Goal: Information Seeking & Learning: Check status

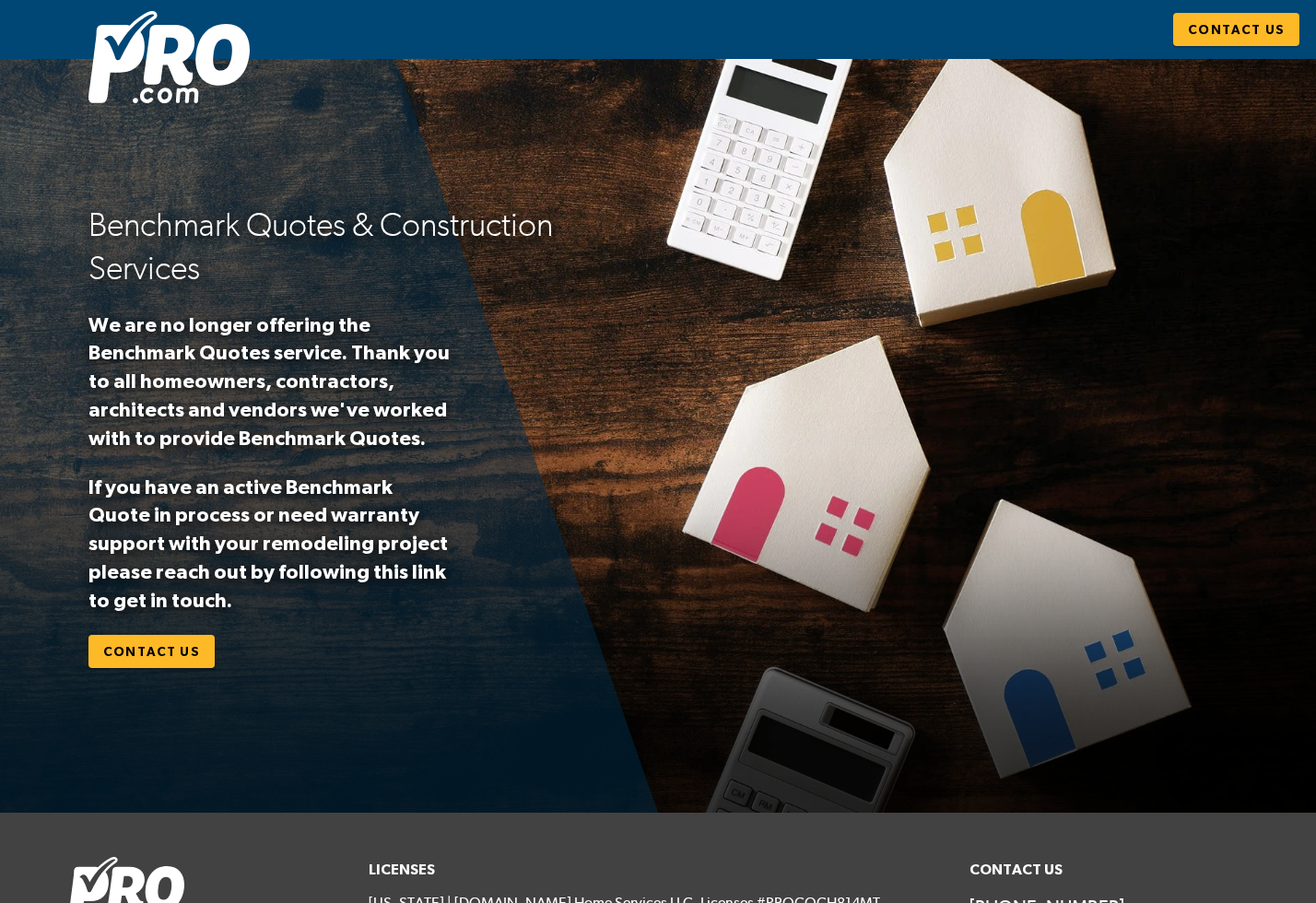
click at [107, 233] on h2 "Benchmark Quotes & Construction Services" at bounding box center [364, 247] width 552 height 87
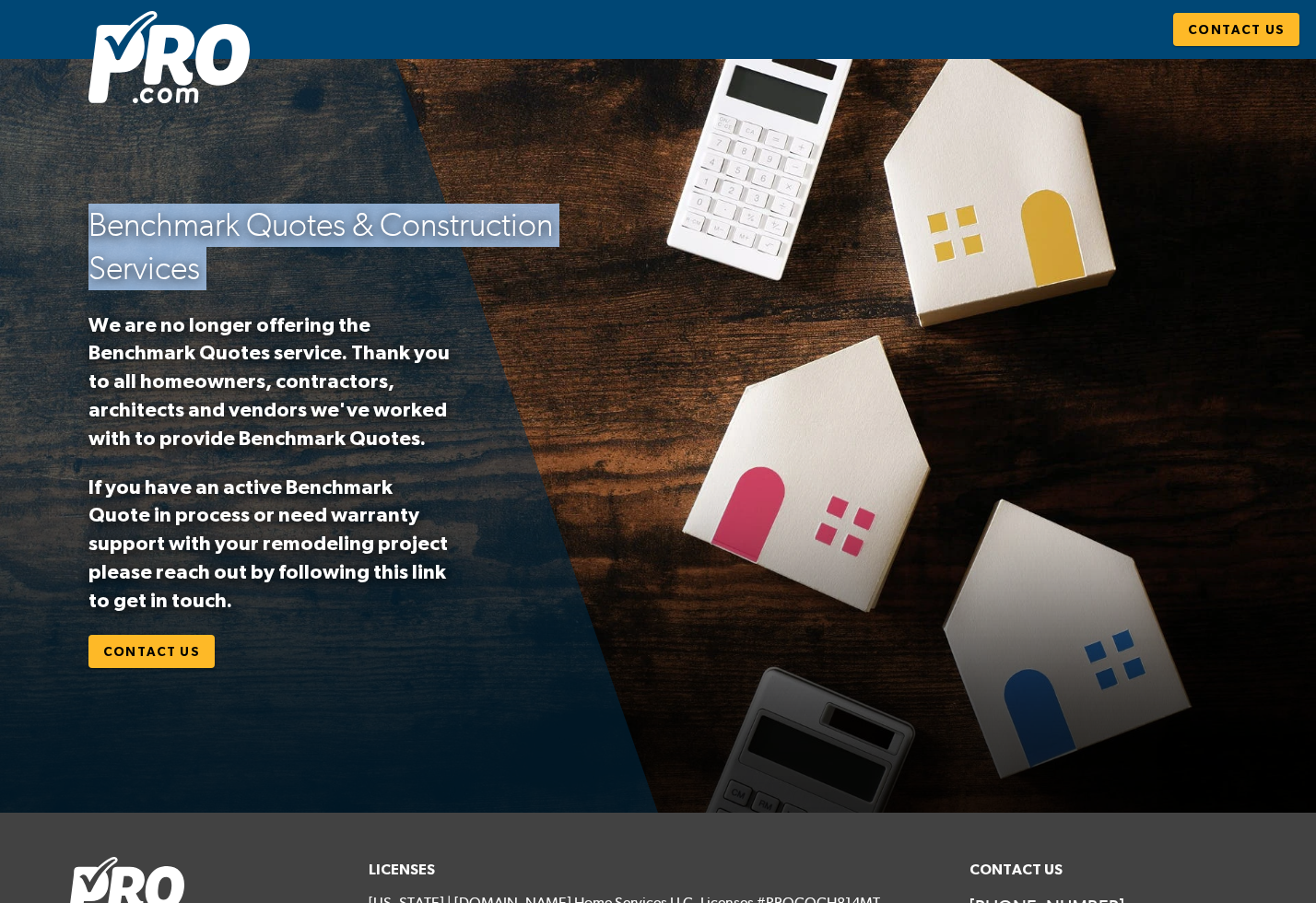
click at [107, 233] on h2 "Benchmark Quotes & Construction Services" at bounding box center [364, 247] width 552 height 87
click at [98, 325] on p "We are no longer offering the Benchmark Quotes service. Thank you to all homeow…" at bounding box center [273, 381] width 369 height 142
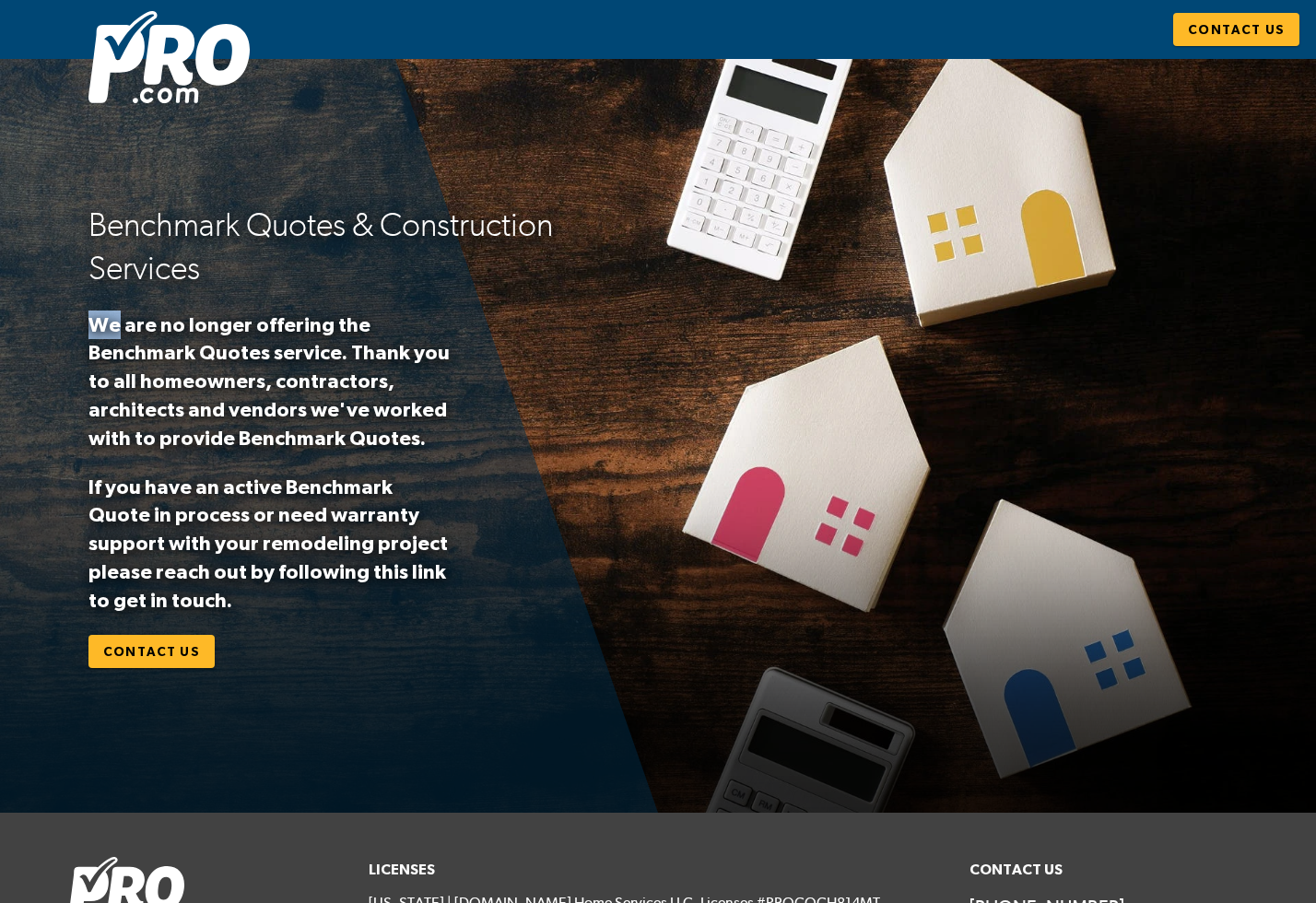
click at [98, 325] on p "We are no longer offering the Benchmark Quotes service. Thank you to all homeow…" at bounding box center [273, 381] width 369 height 142
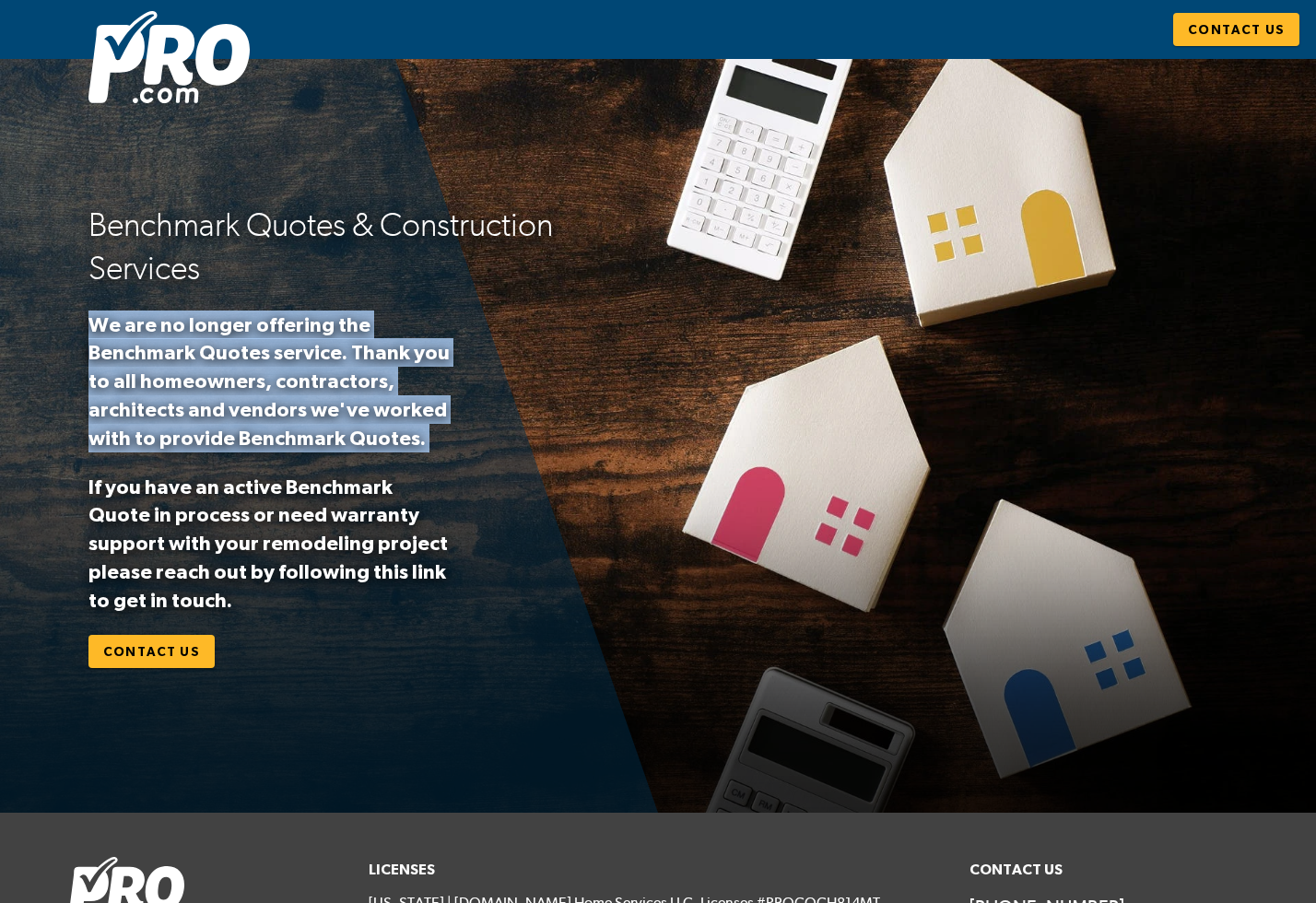
click at [98, 325] on p "We are no longer offering the Benchmark Quotes service. Thank you to all homeow…" at bounding box center [273, 381] width 369 height 142
click at [135, 338] on p "We are no longer offering the Benchmark Quotes service. Thank you to all homeow…" at bounding box center [273, 381] width 369 height 142
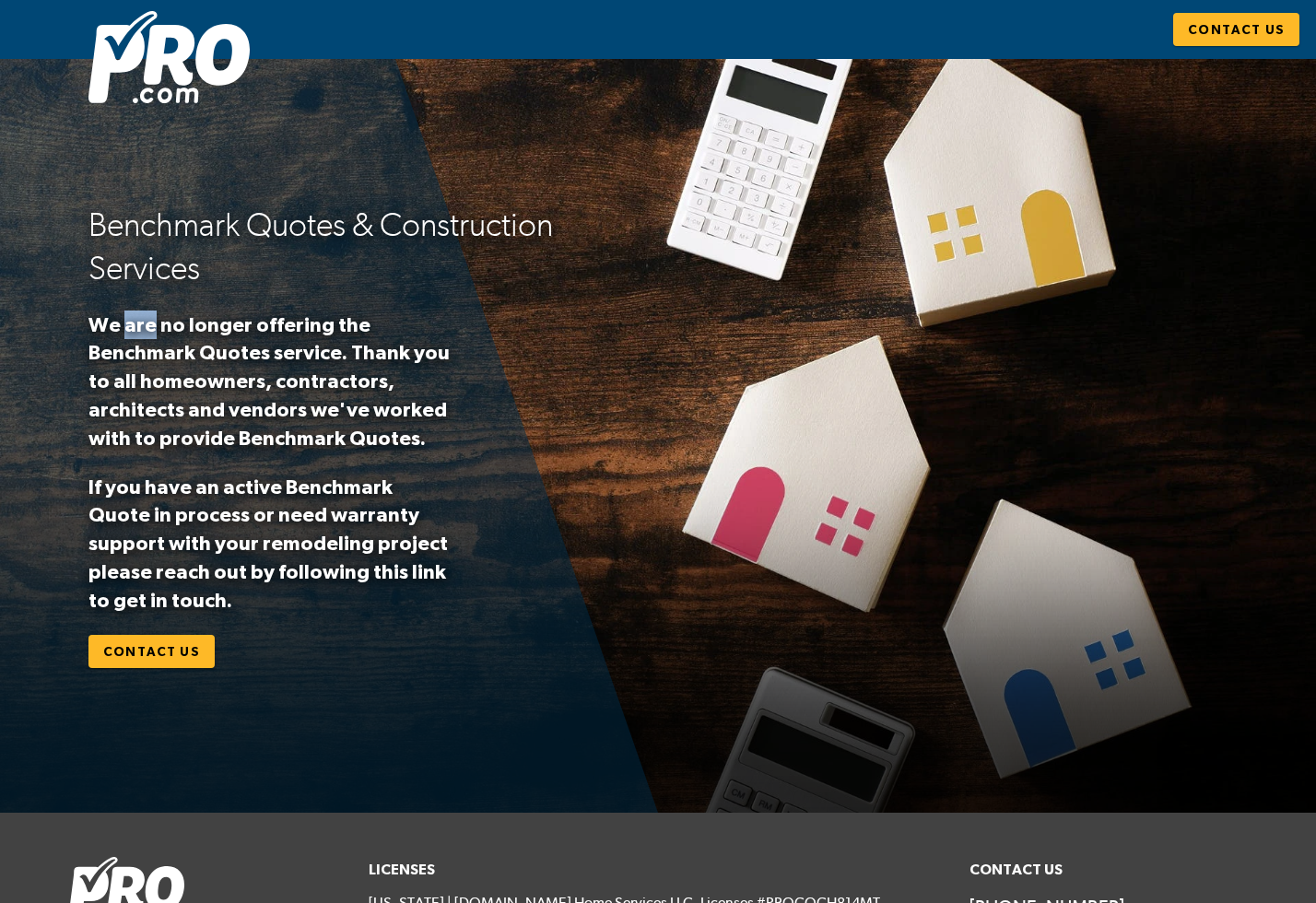
click at [135, 338] on p "We are no longer offering the Benchmark Quotes service. Thank you to all homeow…" at bounding box center [273, 381] width 369 height 142
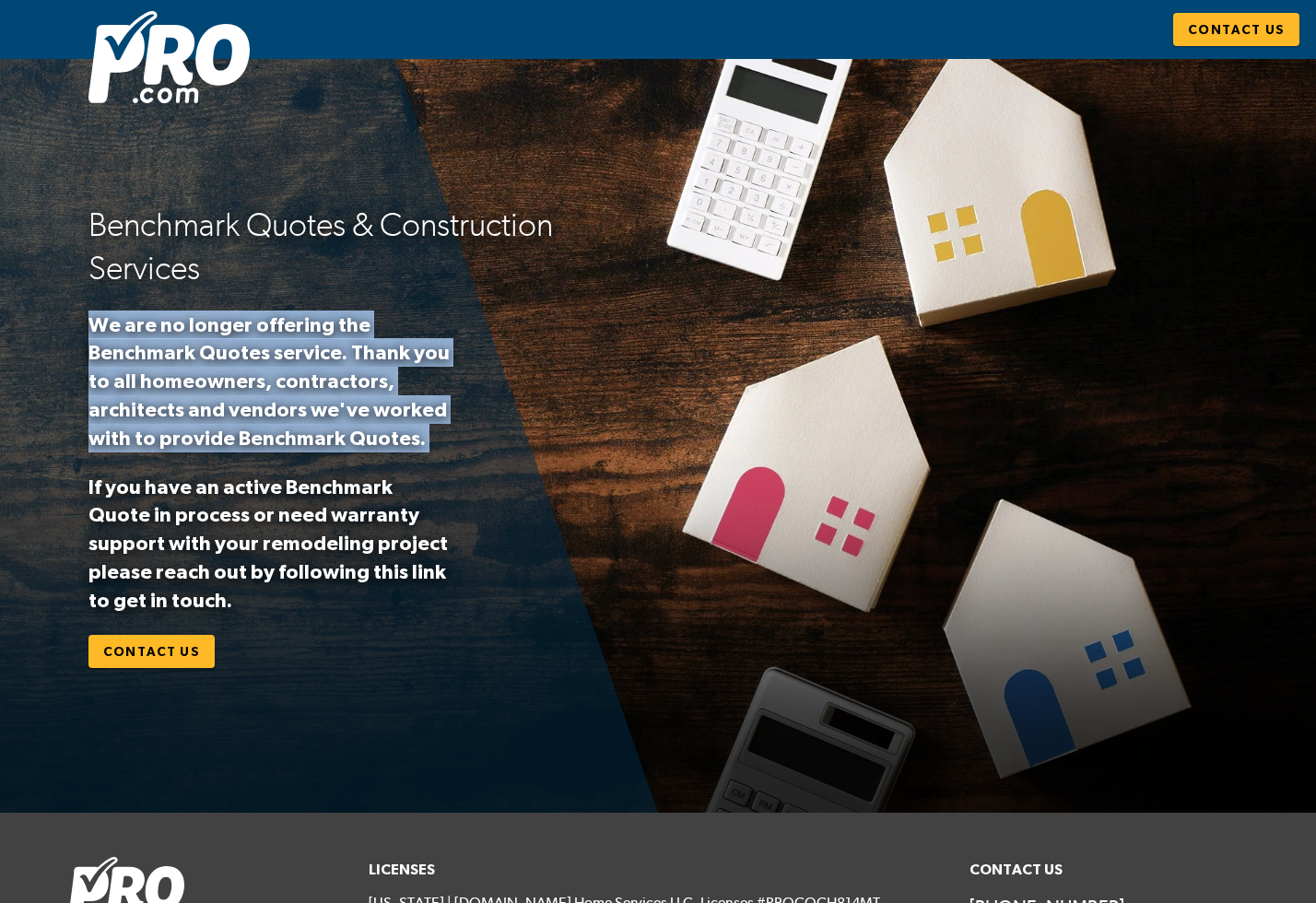
click at [135, 338] on p "We are no longer offering the Benchmark Quotes service. Thank you to all homeow…" at bounding box center [273, 381] width 369 height 142
